Goal: Communication & Community: Ask a question

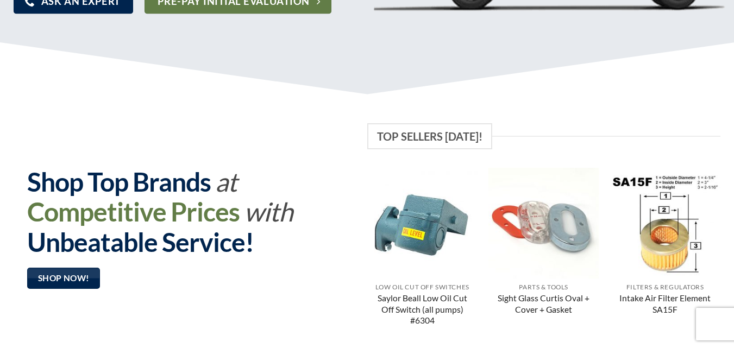
scroll to position [1007, 0]
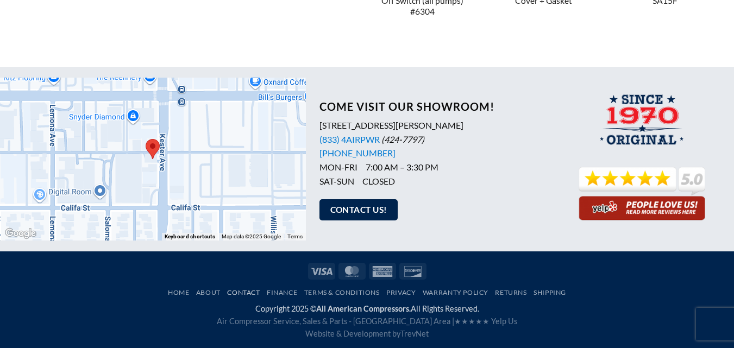
click at [239, 292] on link "Contact" at bounding box center [243, 293] width 33 height 8
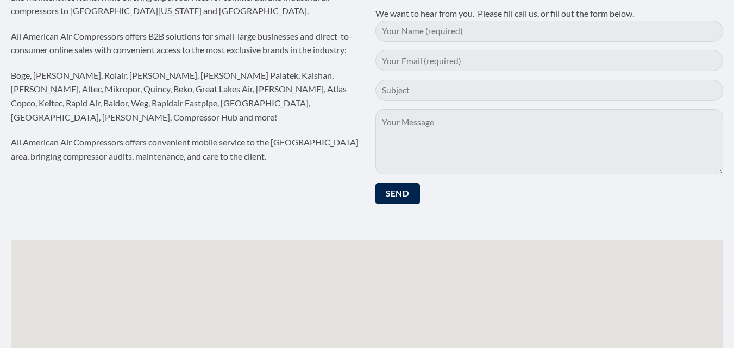
scroll to position [250, 0]
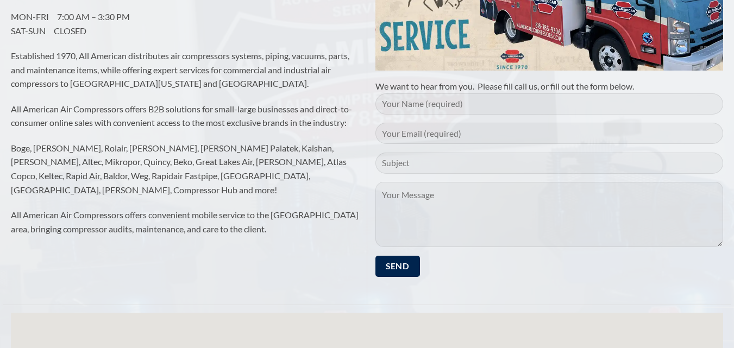
click at [422, 104] on input "Contact form" at bounding box center [550, 104] width 348 height 21
type input "The Machine Market Limited Hashmi"
type input "hashmi@themachinemarket.com"
click at [450, 159] on input "Contact form" at bounding box center [550, 163] width 348 height 21
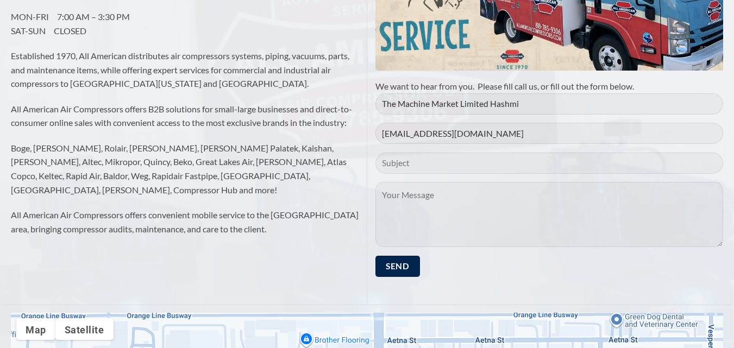
paste input "Boost Your Global Sales – List Your Machines on The Machine Market for Free!"
type input "Boost Your Global Sales – List Your Machines on The Machine Market for Free!"
click at [494, 209] on textarea "Contact form" at bounding box center [550, 214] width 348 height 65
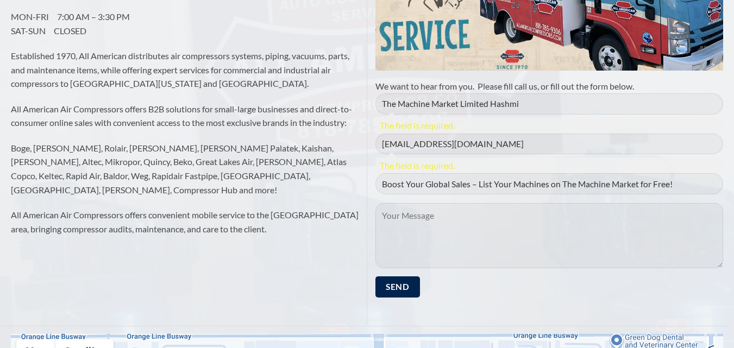
paste textarea "Hello Team, The Machine Market —The Easiest way to connect industrial machine b…"
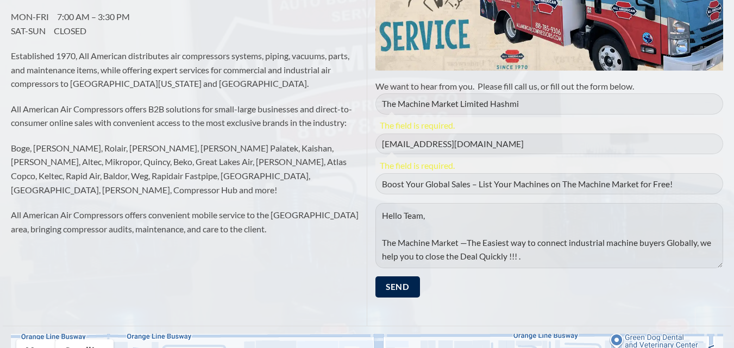
scroll to position [196, 0]
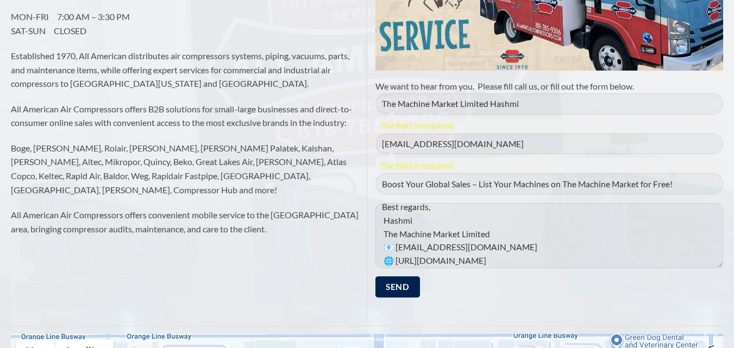
type textarea "Hello Team, The Machine Market —The Easiest way to connect industrial machine b…"
click at [435, 110] on input "The Machine Market Limited Hashmi" at bounding box center [550, 104] width 348 height 21
type input "The Machine Market Limited Hashmi"
type input "hashmi@themachinemarket.com"
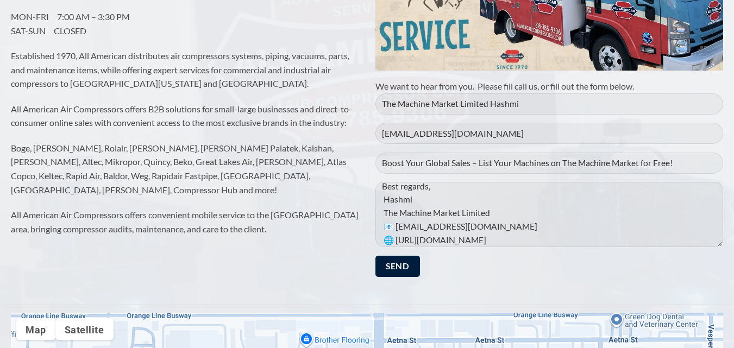
click at [401, 262] on input "Send" at bounding box center [398, 266] width 45 height 21
